Goal: Task Accomplishment & Management: Complete application form

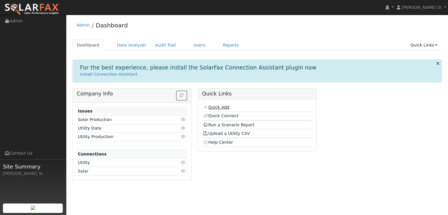
click at [227, 107] on link "Quick Add" at bounding box center [216, 107] width 26 height 5
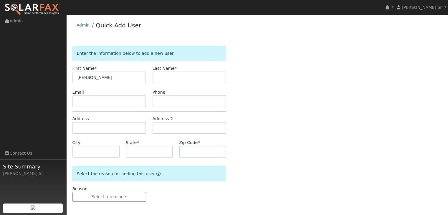
type input "[PERSON_NAME]"
click at [191, 82] on input "text" at bounding box center [190, 78] width 74 height 12
type input "Bently"
click at [101, 108] on form "Enter the information below to add a new user First Name * Bob Last Name * Bent…" at bounding box center [150, 130] width 154 height 168
click at [120, 97] on input "text" at bounding box center [110, 102] width 74 height 12
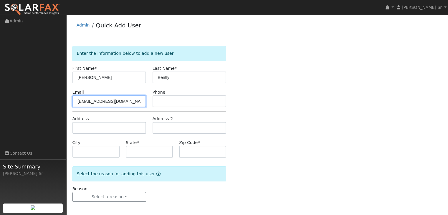
type input "bob_bently@ymail.com"
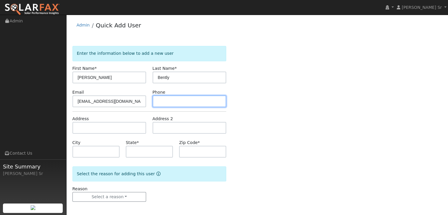
click at [158, 102] on input "text" at bounding box center [190, 102] width 74 height 12
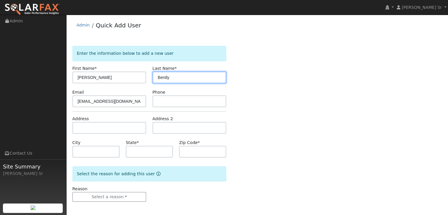
drag, startPoint x: 174, startPoint y: 79, endPoint x: 170, endPoint y: 79, distance: 3.8
click at [170, 79] on input "Bently" at bounding box center [190, 78] width 74 height 12
type input "Bentley"
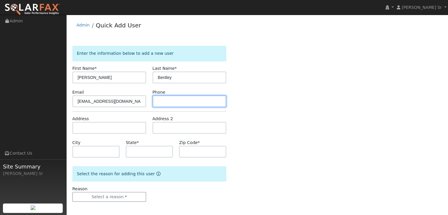
click at [169, 103] on input "text" at bounding box center [190, 102] width 74 height 12
type input "9167788467"
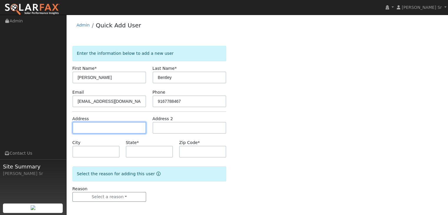
click at [117, 124] on input "text" at bounding box center [110, 128] width 74 height 12
type input "2505 Bristol Court"
type input "Rocklin"
type input "CA"
type input "95765"
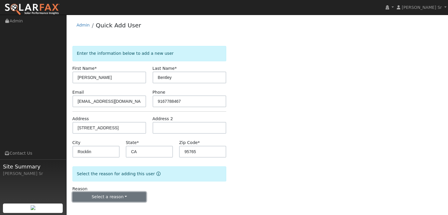
click at [131, 198] on button "Select a reason" at bounding box center [110, 197] width 74 height 10
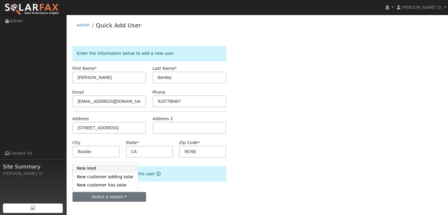
click at [104, 170] on link "New lead" at bounding box center [105, 168] width 65 height 8
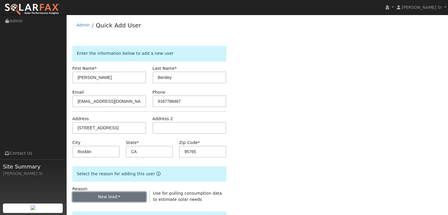
click at [111, 198] on button "New lead" at bounding box center [110, 197] width 74 height 10
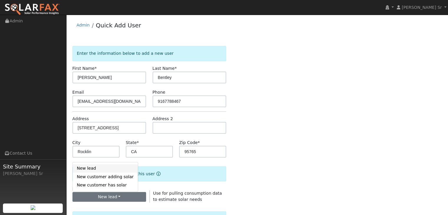
click at [93, 170] on link "New lead" at bounding box center [105, 168] width 65 height 8
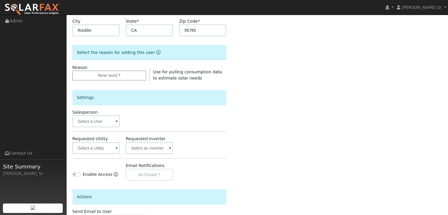
scroll to position [123, 0]
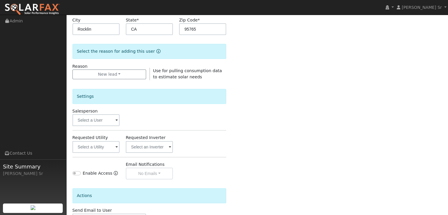
click at [116, 119] on span at bounding box center [117, 120] width 2 height 7
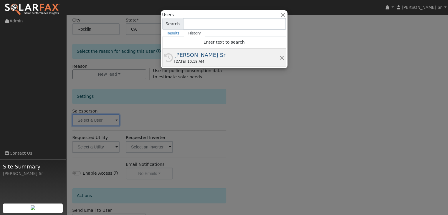
click at [222, 57] on div "[PERSON_NAME] Sr" at bounding box center [227, 55] width 105 height 8
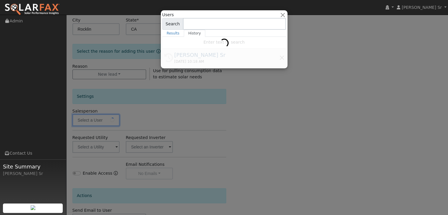
type input "[PERSON_NAME] Sr"
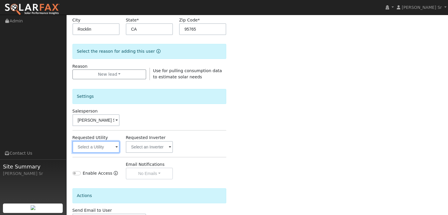
click at [114, 147] on input "text" at bounding box center [96, 147] width 47 height 12
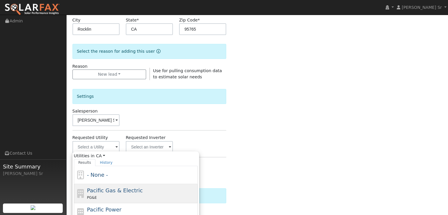
click at [105, 192] on span "Pacific Gas & Electric" at bounding box center [115, 190] width 56 height 6
type input "Pacific Gas & Electric"
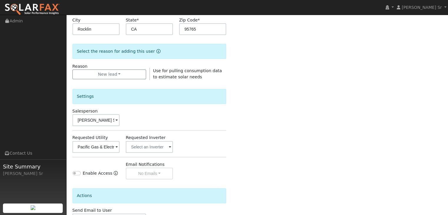
scroll to position [166, 0]
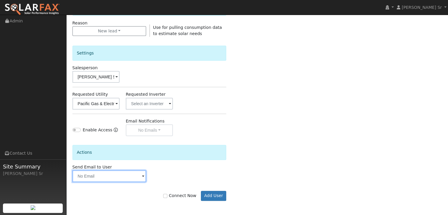
click at [137, 174] on input "text" at bounding box center [110, 176] width 74 height 12
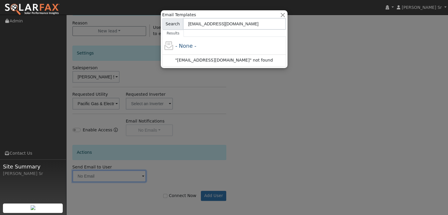
type input "m.schroedersr@ambrosesolar.com"
click at [301, 101] on div at bounding box center [224, 107] width 448 height 215
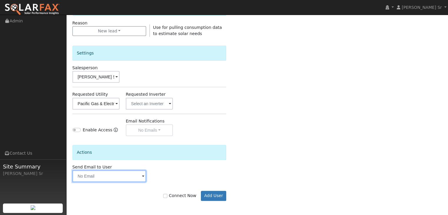
click at [139, 176] on input "text" at bounding box center [110, 176] width 74 height 12
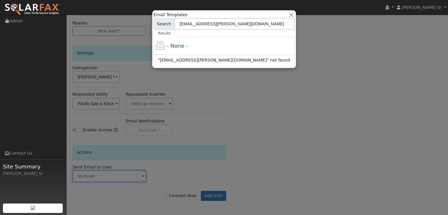
click at [217, 65] on div ""m.schroedersr@ambrose.com" not found" at bounding box center [224, 61] width 141 height 12
click at [252, 20] on input "m.schroedersr@ambrose.com" at bounding box center [235, 24] width 120 height 12
click at [189, 24] on input "m.schroedersr@ambrose.com" at bounding box center [235, 24] width 120 height 12
type input "mark.schroedersr@ambrose.com"
click at [217, 62] on span ""mark.schroedersr@ambrose.com" not found" at bounding box center [224, 60] width 132 height 5
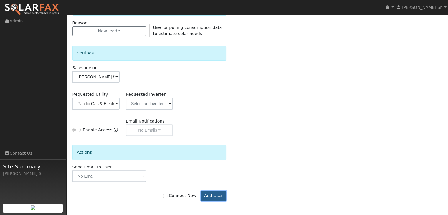
click at [217, 193] on button "Add User" at bounding box center [214, 196] width 26 height 10
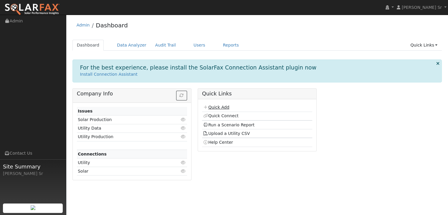
click at [226, 106] on link "Quick Add" at bounding box center [216, 107] width 26 height 5
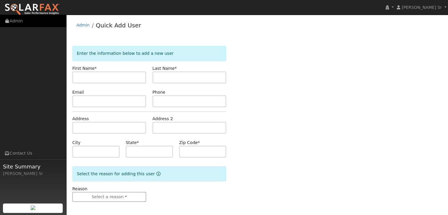
click at [13, 18] on link "Admin" at bounding box center [33, 21] width 66 height 12
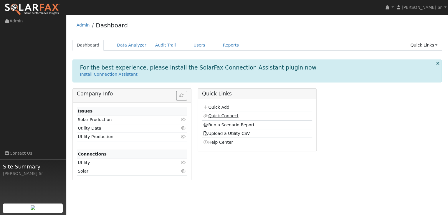
click at [230, 116] on link "Quick Connect" at bounding box center [220, 115] width 35 height 5
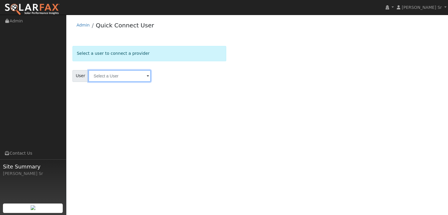
click at [142, 75] on input "text" at bounding box center [119, 76] width 62 height 12
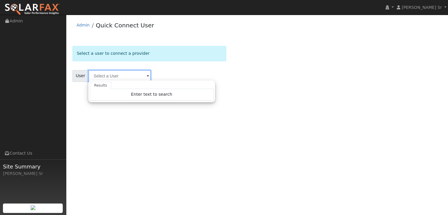
click at [147, 75] on input "text" at bounding box center [119, 76] width 62 height 12
